Goal: Check status: Check status

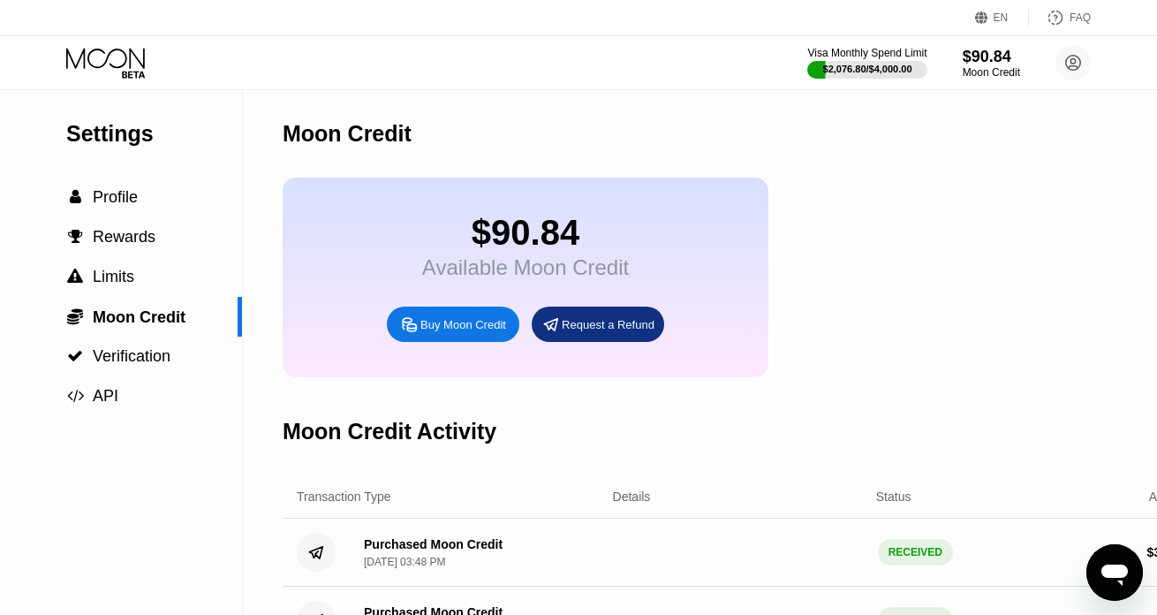
click at [95, 39] on div "Visa Monthly Spend Limit $2,076.80 / $4,000.00 $90.84 Moon Credit Julien [EMAIL…" at bounding box center [578, 62] width 1157 height 53
click at [95, 48] on icon at bounding box center [107, 63] width 82 height 31
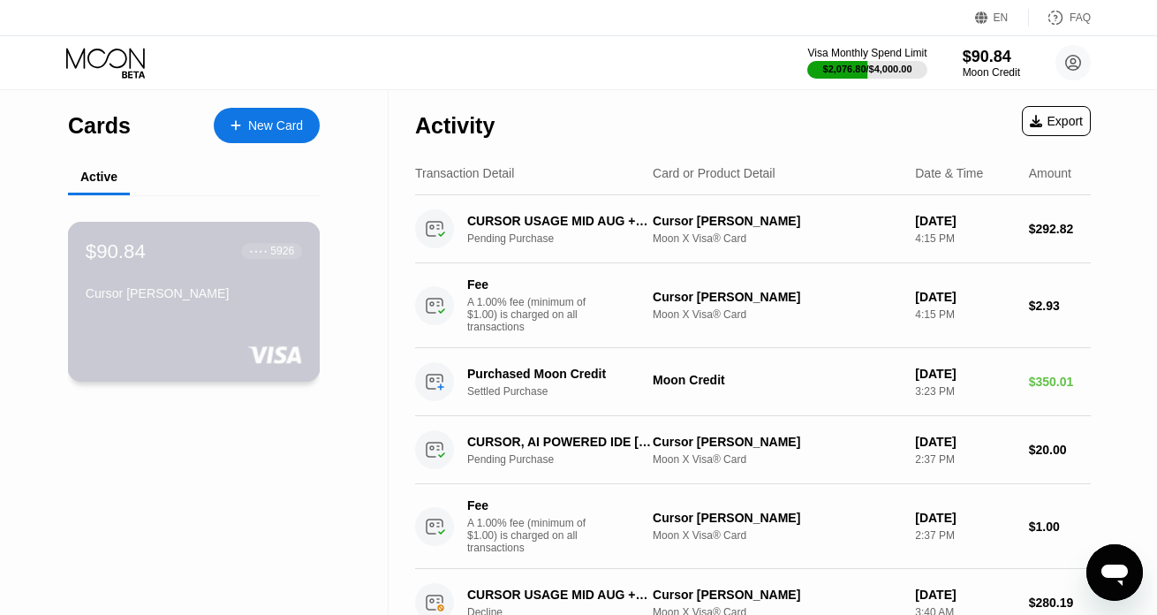
click at [284, 307] on div "Cursor [PERSON_NAME]" at bounding box center [194, 296] width 216 height 21
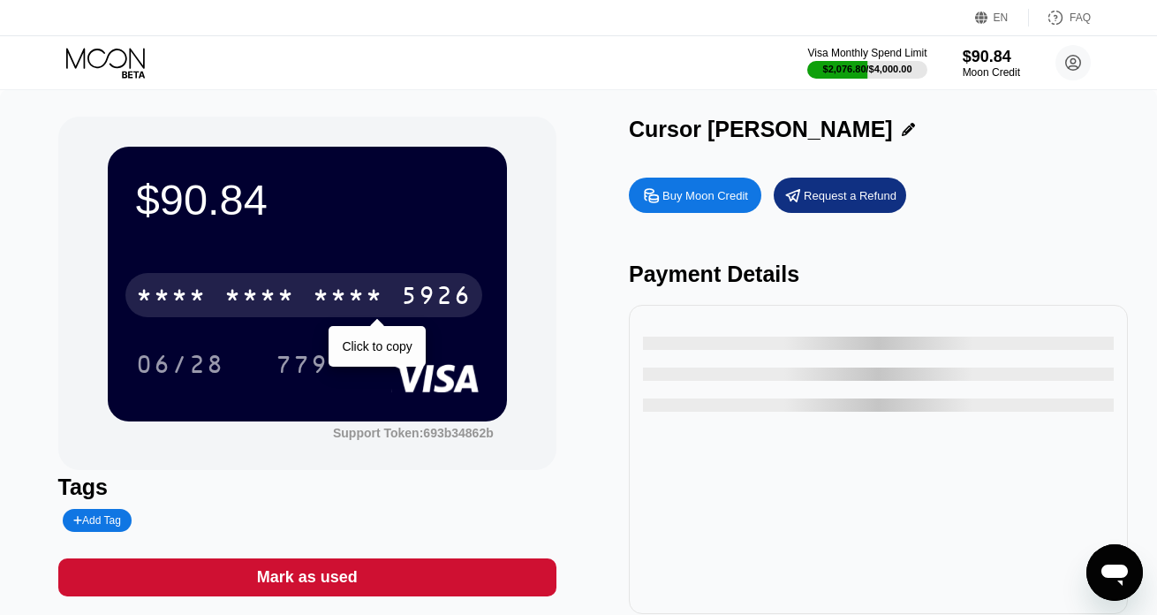
click at [276, 277] on div "* * * * * * * * * * * * 5926" at bounding box center [303, 295] width 357 height 44
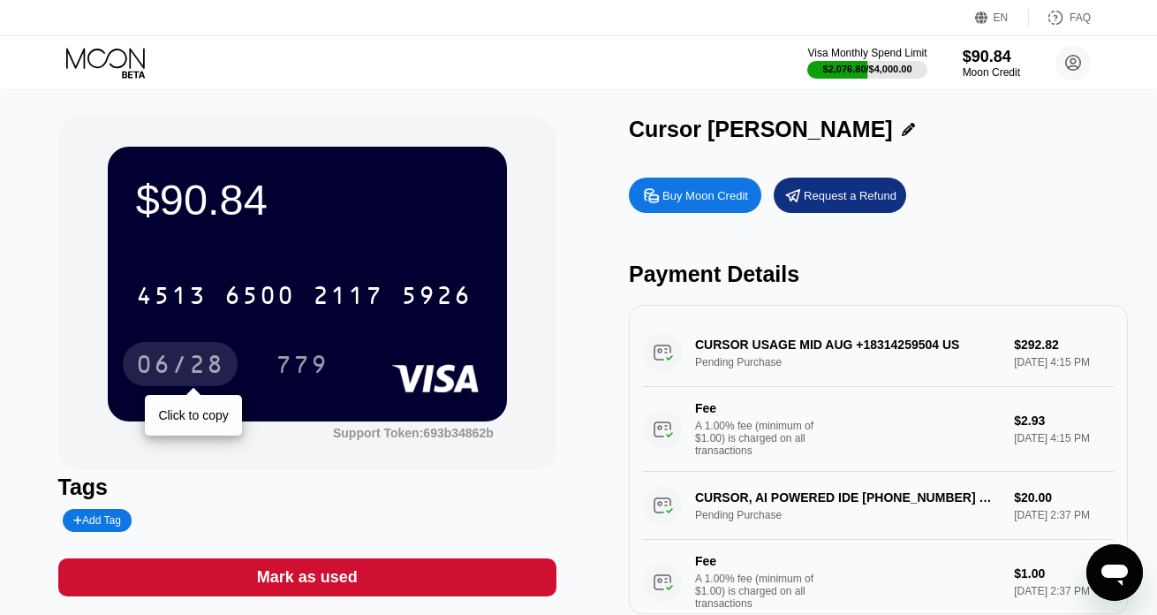
click at [216, 356] on div "06/28" at bounding box center [180, 366] width 88 height 28
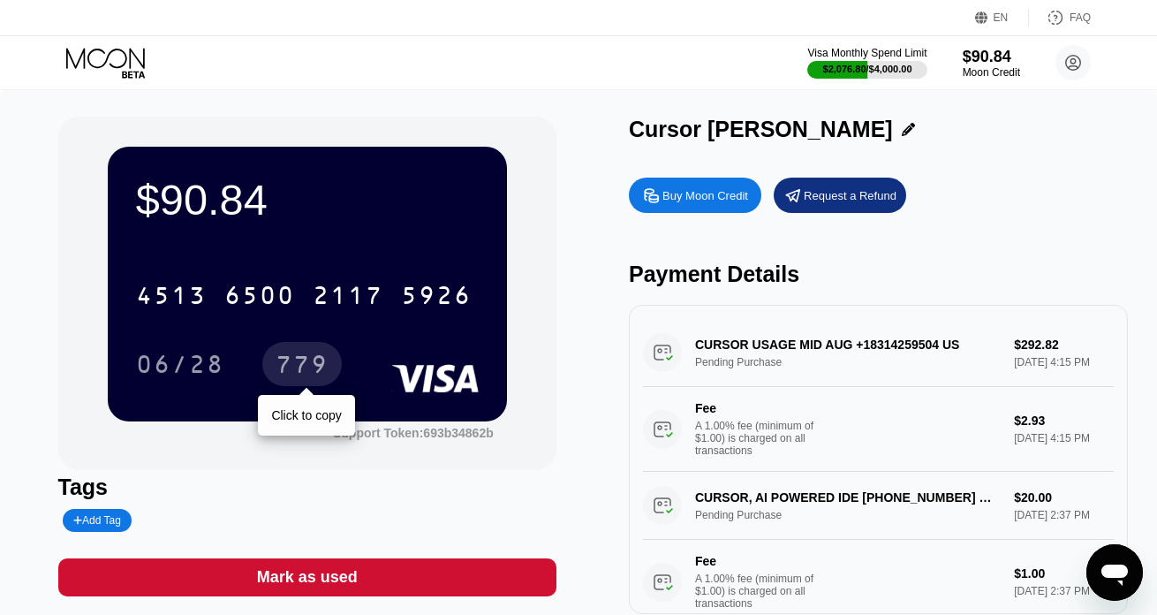
click at [308, 382] on div "779" at bounding box center [301, 364] width 79 height 44
